Goal: Use online tool/utility

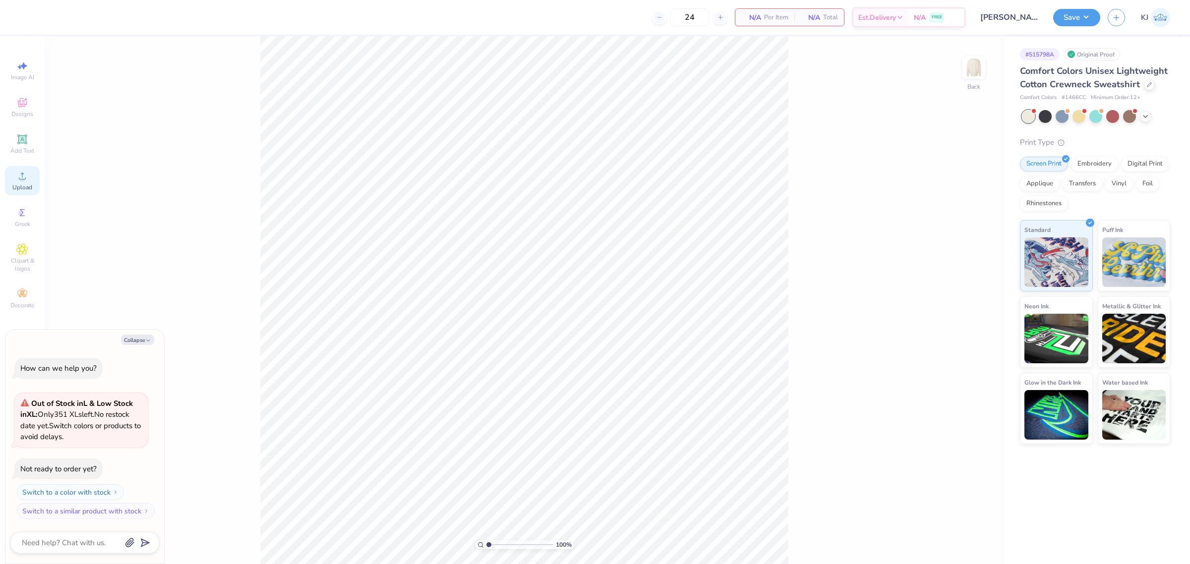
click at [17, 179] on icon at bounding box center [22, 176] width 12 height 12
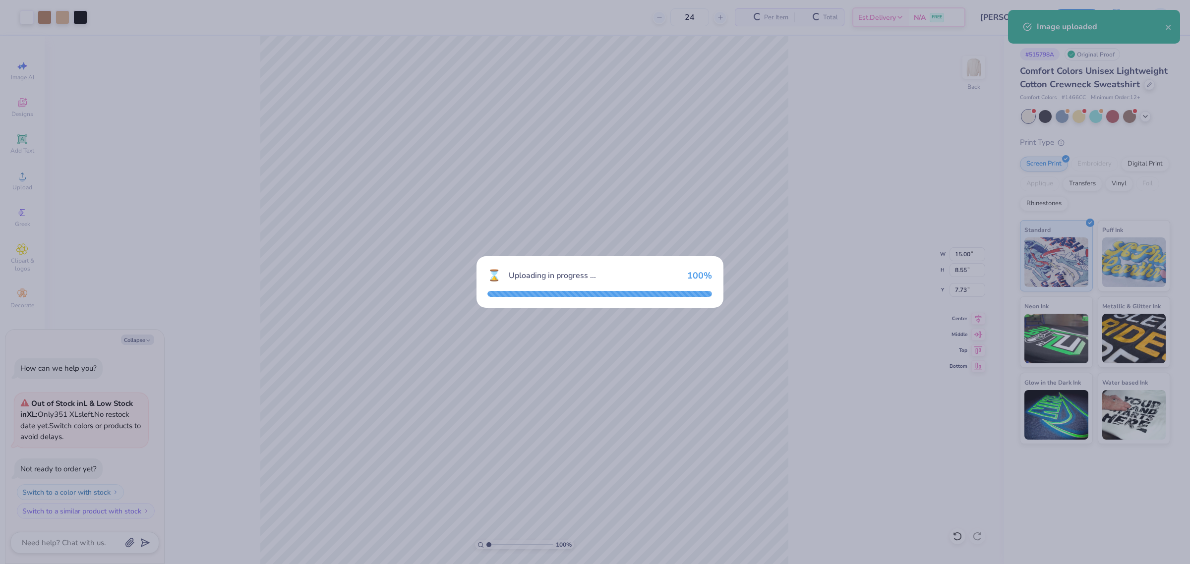
type textarea "x"
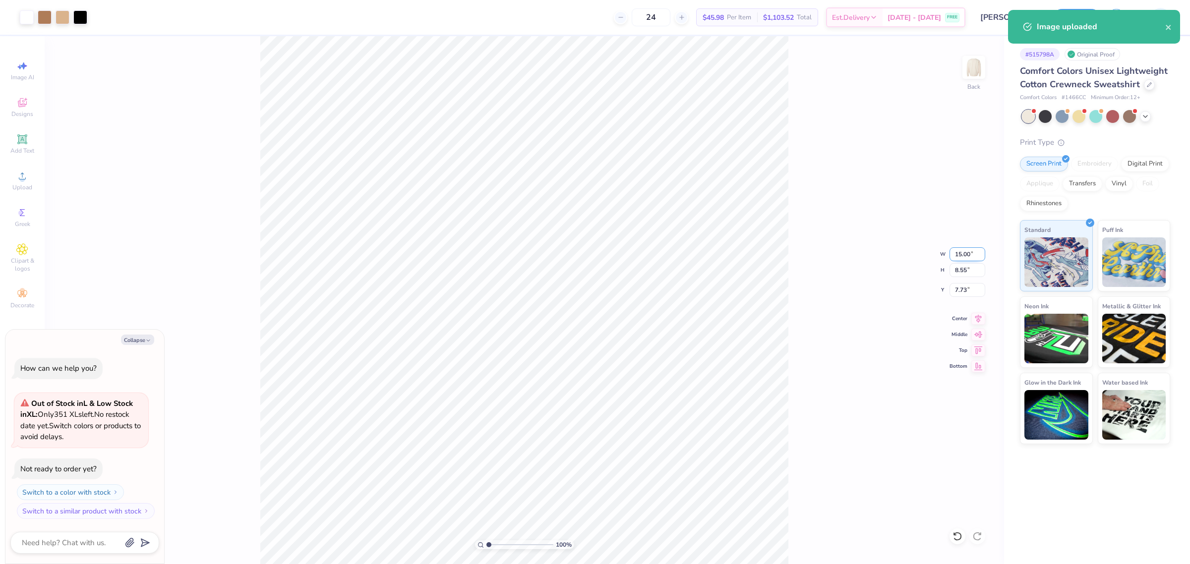
click at [961, 252] on input "15.00" at bounding box center [967, 254] width 36 height 14
type input "3.5"
type textarea "x"
type input "3.50"
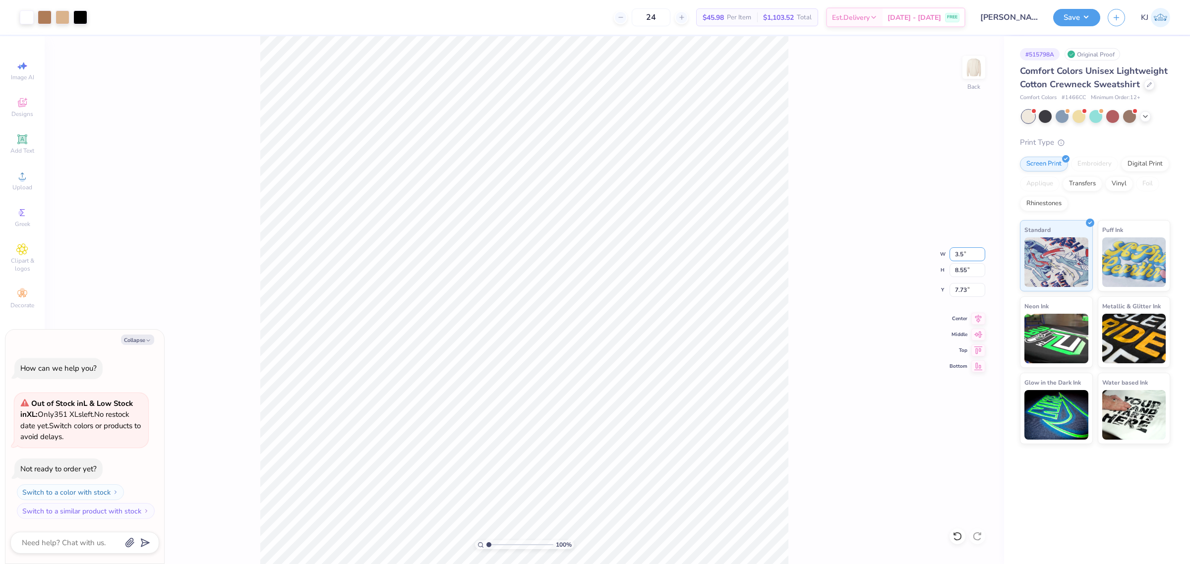
type input "1.99"
click at [958, 292] on input "11.00" at bounding box center [967, 290] width 36 height 14
type input "3"
type textarea "x"
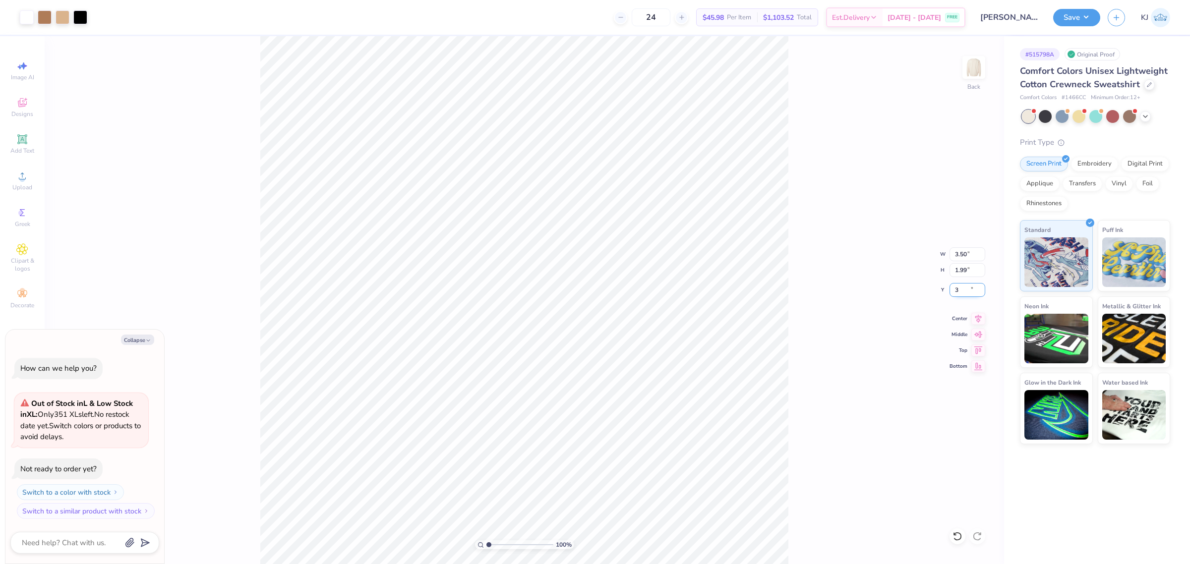
type input "3.00"
click at [23, 181] on circle at bounding box center [21, 178] width 5 height 5
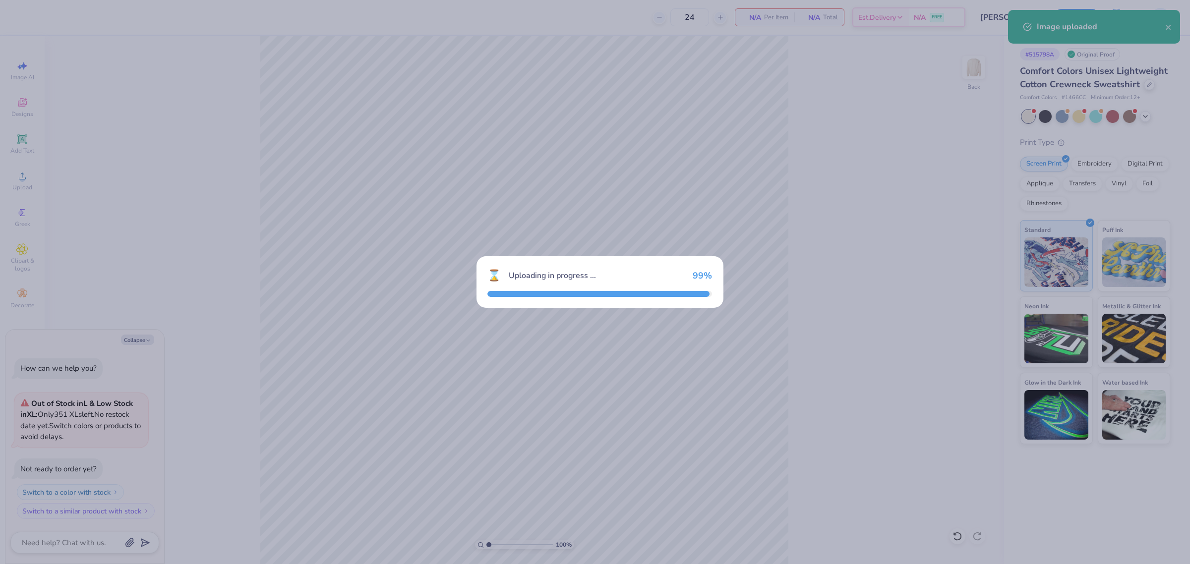
type textarea "x"
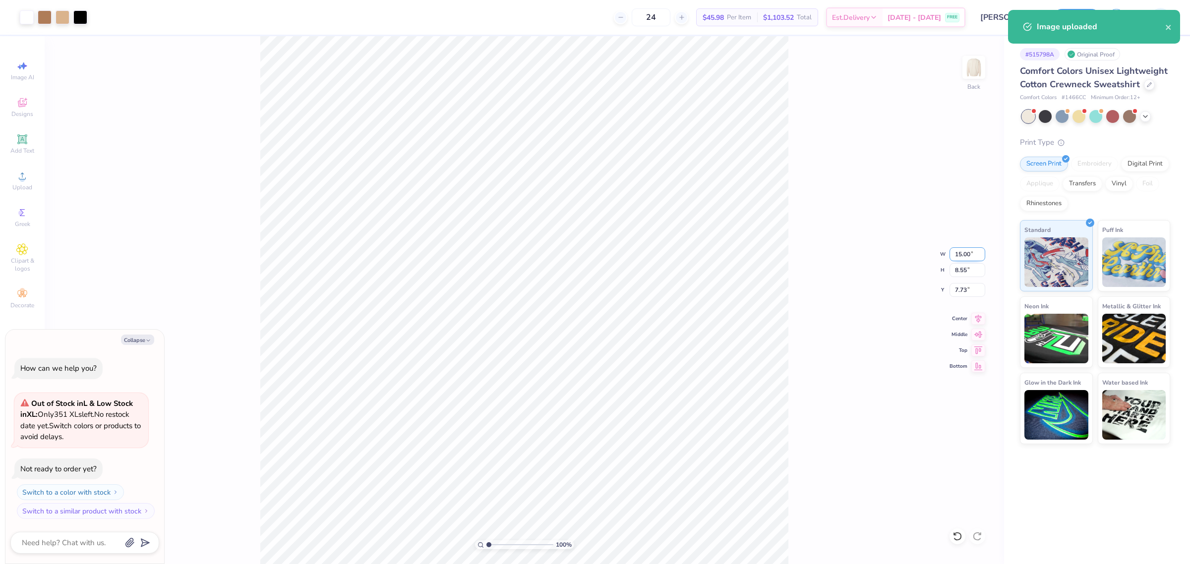
click at [958, 257] on input "15.00" at bounding box center [967, 254] width 36 height 14
type input "11"
type textarea "x"
type input "11.00"
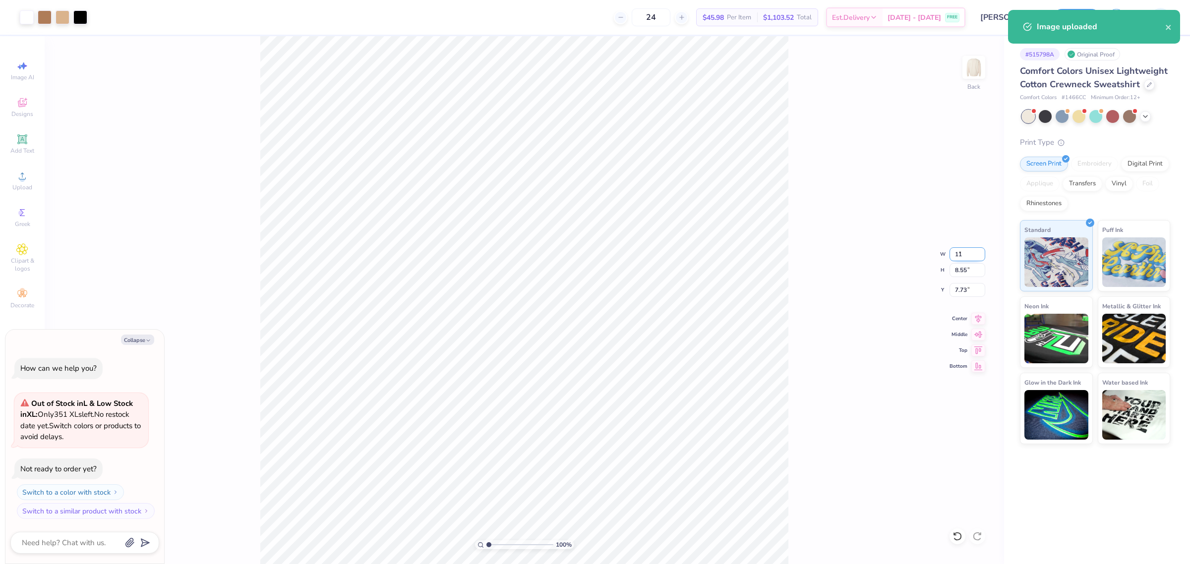
type input "6.27"
click at [958, 288] on input "8.87" at bounding box center [967, 290] width 36 height 14
type input "3"
type textarea "x"
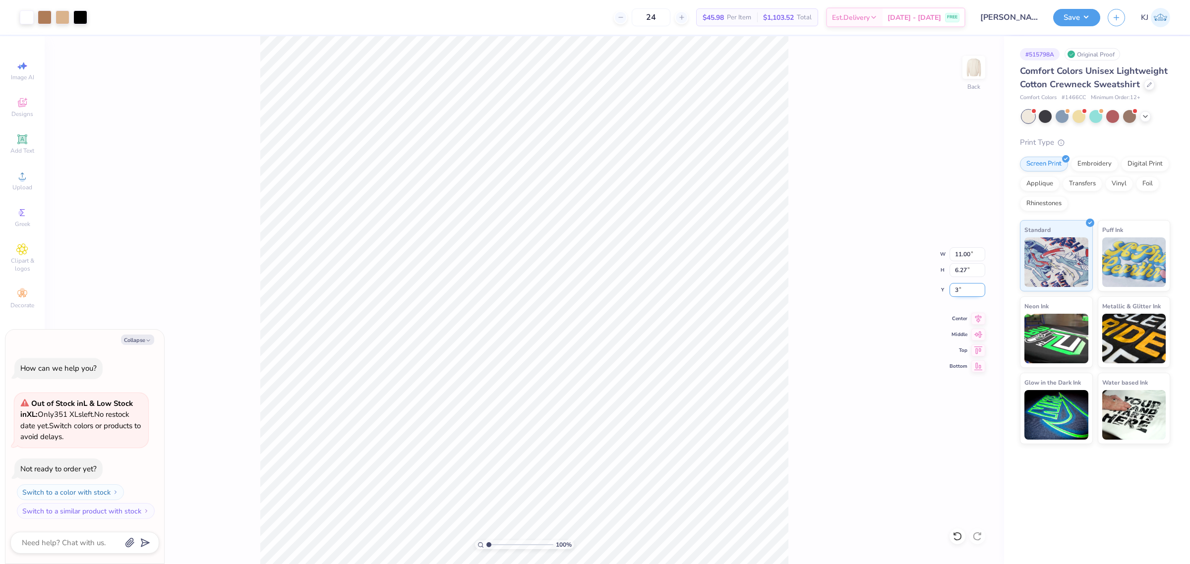
type input "3.00"
click at [144, 340] on button "Collapse" at bounding box center [137, 340] width 33 height 10
type textarea "x"
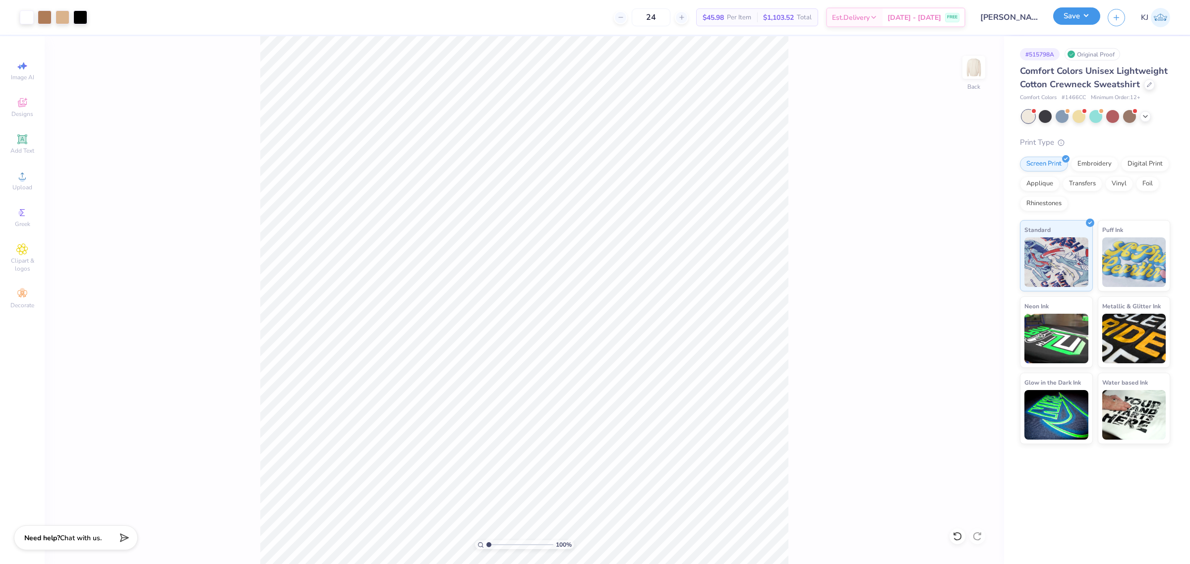
click at [1093, 18] on button "Save" at bounding box center [1076, 15] width 47 height 17
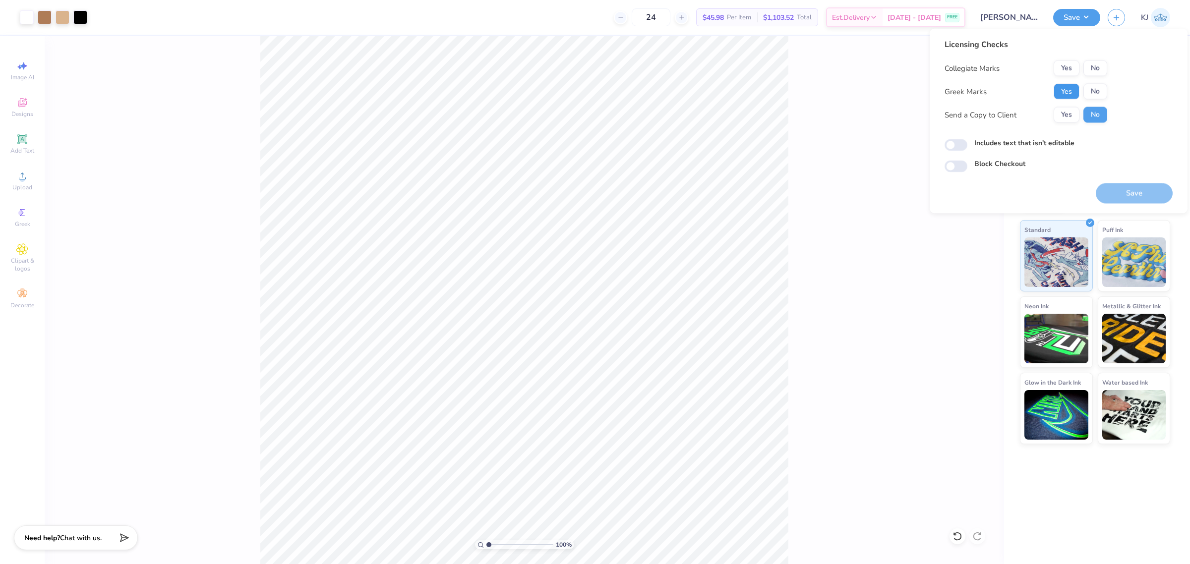
click at [1067, 90] on button "Yes" at bounding box center [1066, 92] width 26 height 16
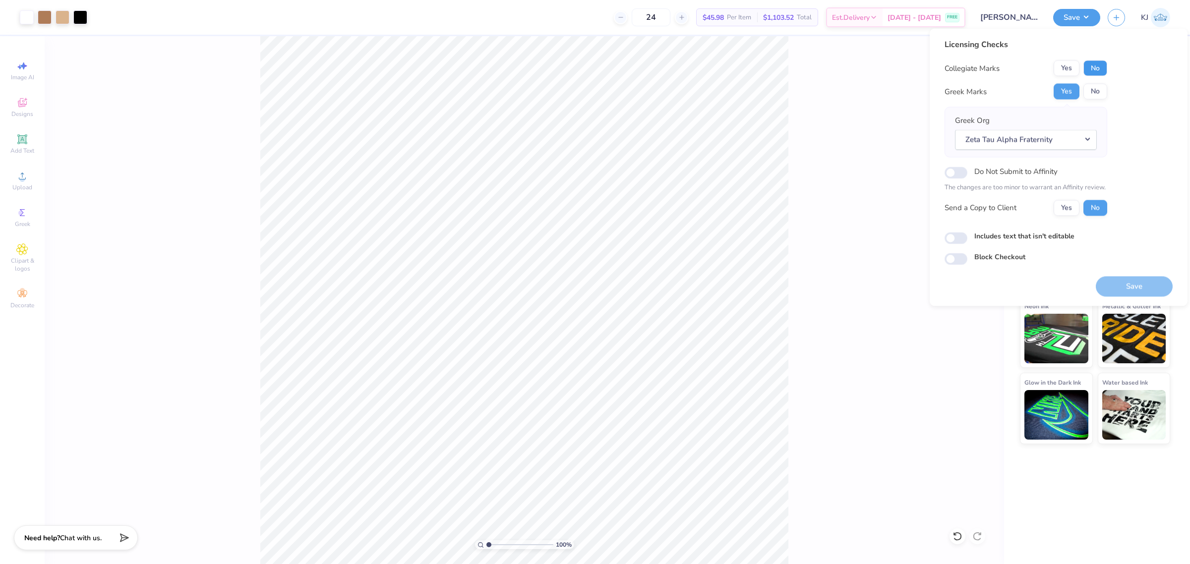
click at [1088, 66] on button "No" at bounding box center [1095, 68] width 24 height 16
drag, startPoint x: 1075, startPoint y: 226, endPoint x: 1070, endPoint y: 209, distance: 17.6
click at [1073, 216] on div "Licensing Checks Collegiate Marks Yes No Greek Marks Yes No Greek Org Zeta Tau …" at bounding box center [1058, 152] width 228 height 227
click at [1070, 209] on button "Yes" at bounding box center [1066, 208] width 26 height 16
click at [1144, 286] on button "Save" at bounding box center [1133, 286] width 77 height 20
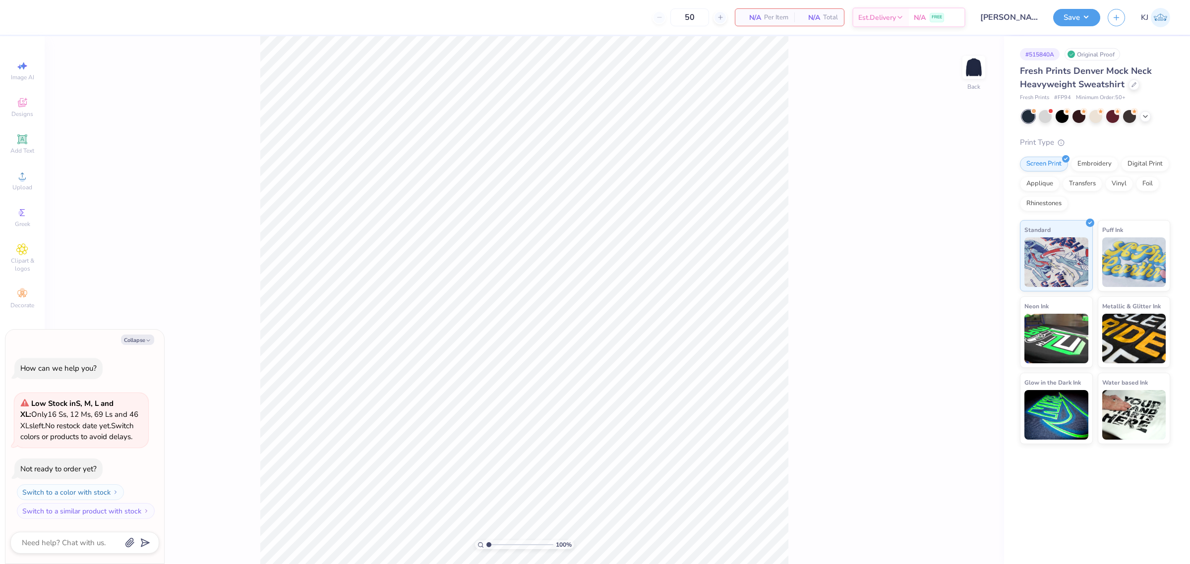
type textarea "x"
